Goal: Entertainment & Leisure: Consume media (video, audio)

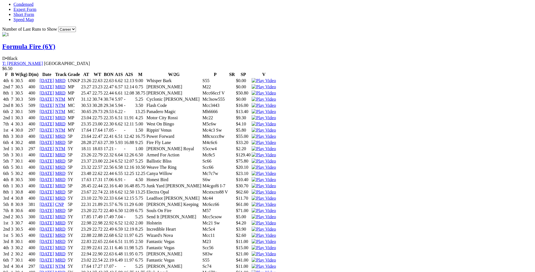
scroll to position [573, 0]
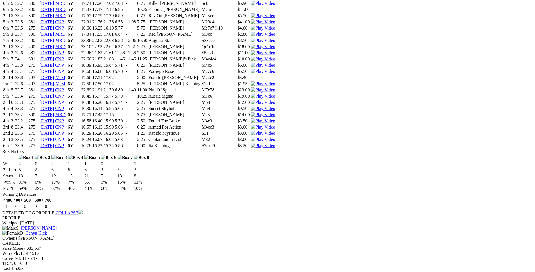
scroll to position [2006, 0]
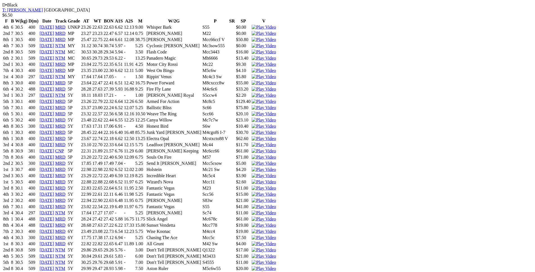
scroll to position [630, 0]
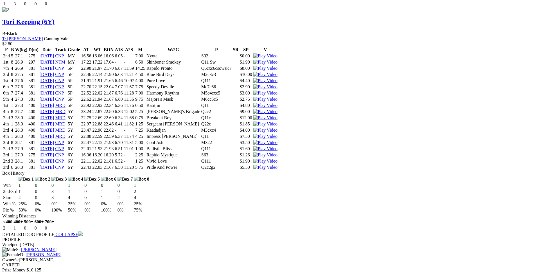
scroll to position [1146, 0]
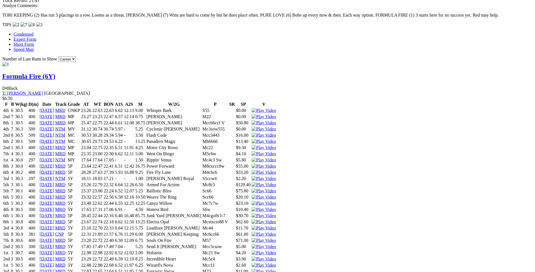
scroll to position [544, 0]
drag, startPoint x: 120, startPoint y: 194, endPoint x: 211, endPoint y: 192, distance: 90.2
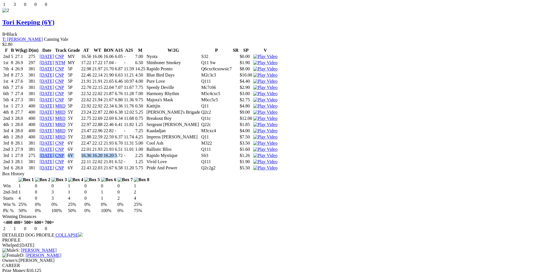
scroll to position [1145, 0]
drag, startPoint x: 141, startPoint y: 151, endPoint x: 294, endPoint y: 151, distance: 153.5
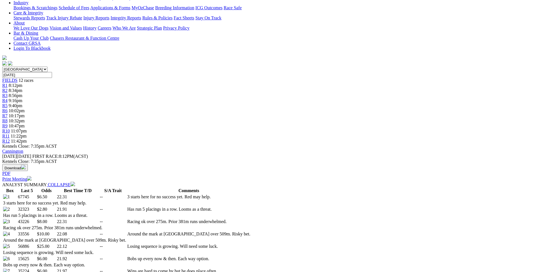
scroll to position [0, 0]
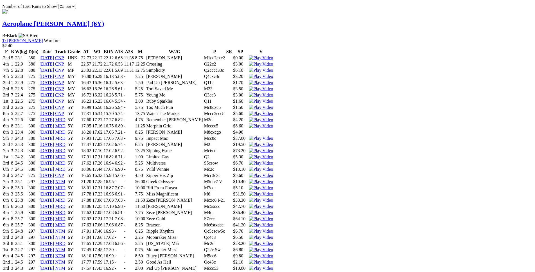
scroll to position [601, 0]
drag, startPoint x: 147, startPoint y: 93, endPoint x: 325, endPoint y: 94, distance: 178.7
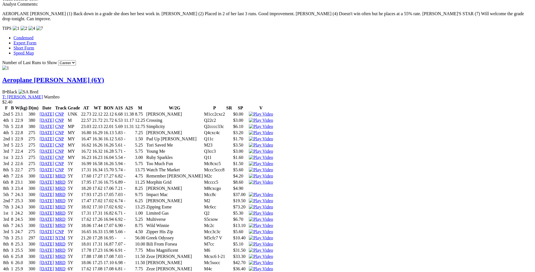
scroll to position [544, 0]
drag, startPoint x: 123, startPoint y: 150, endPoint x: 320, endPoint y: 150, distance: 196.7
